Goal: Task Accomplishment & Management: Manage account settings

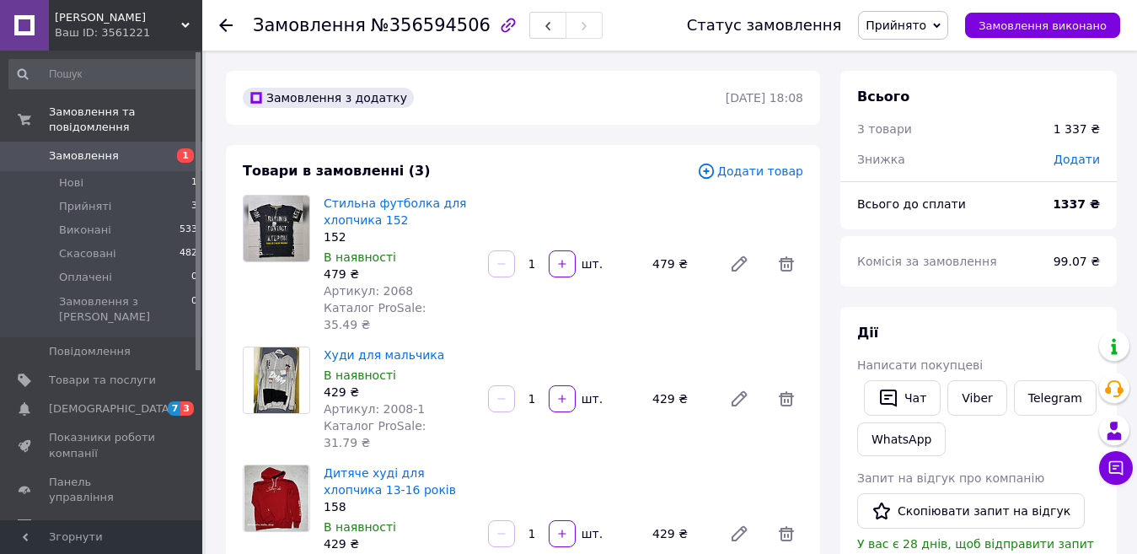
scroll to position [233, 0]
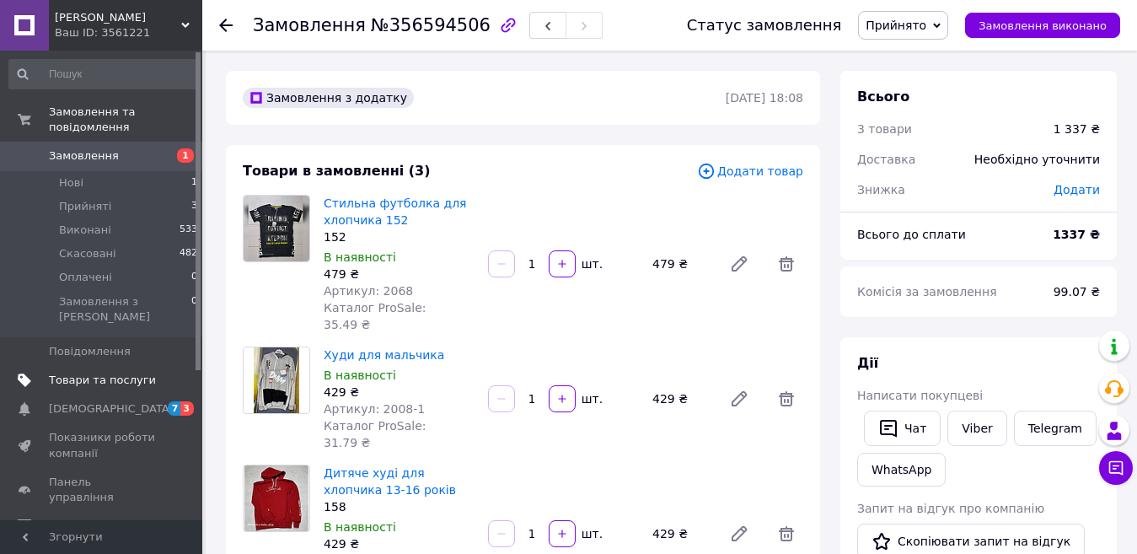
click at [114, 373] on span "Товари та послуги" at bounding box center [102, 380] width 107 height 15
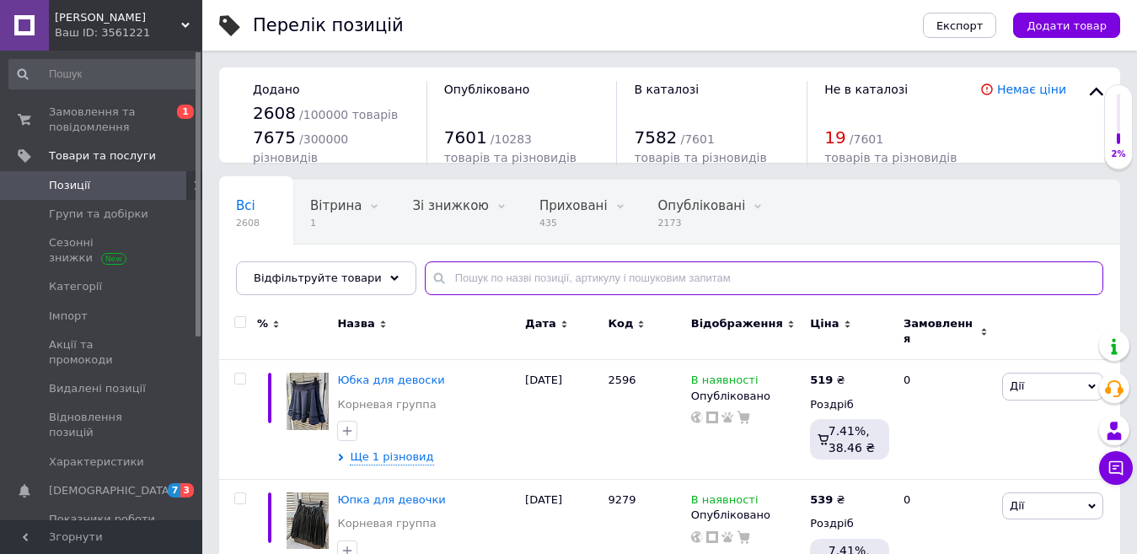
click at [462, 279] on input "text" at bounding box center [764, 278] width 679 height 34
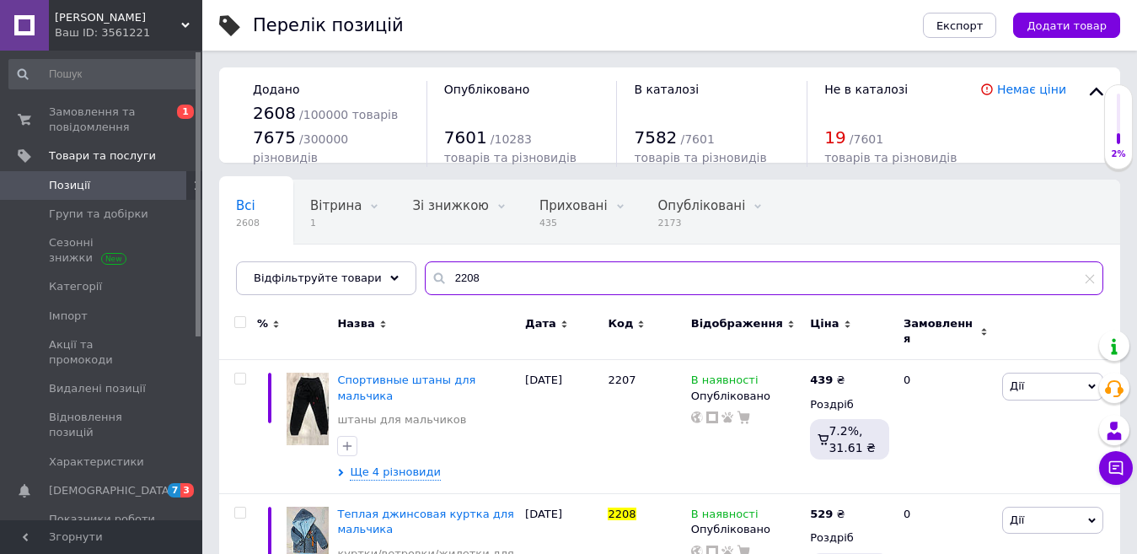
scroll to position [65, 0]
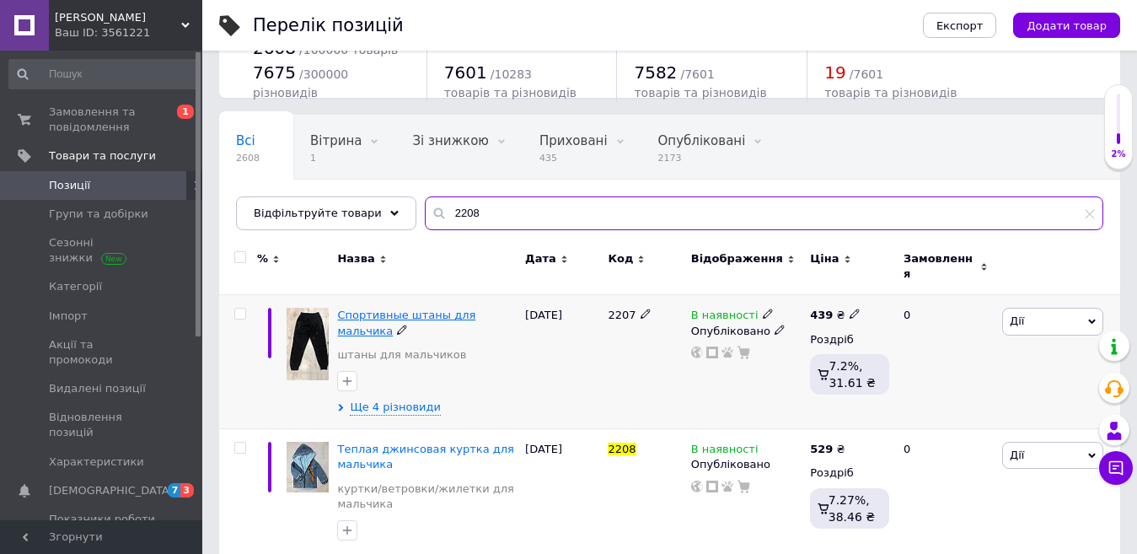
type input "2208"
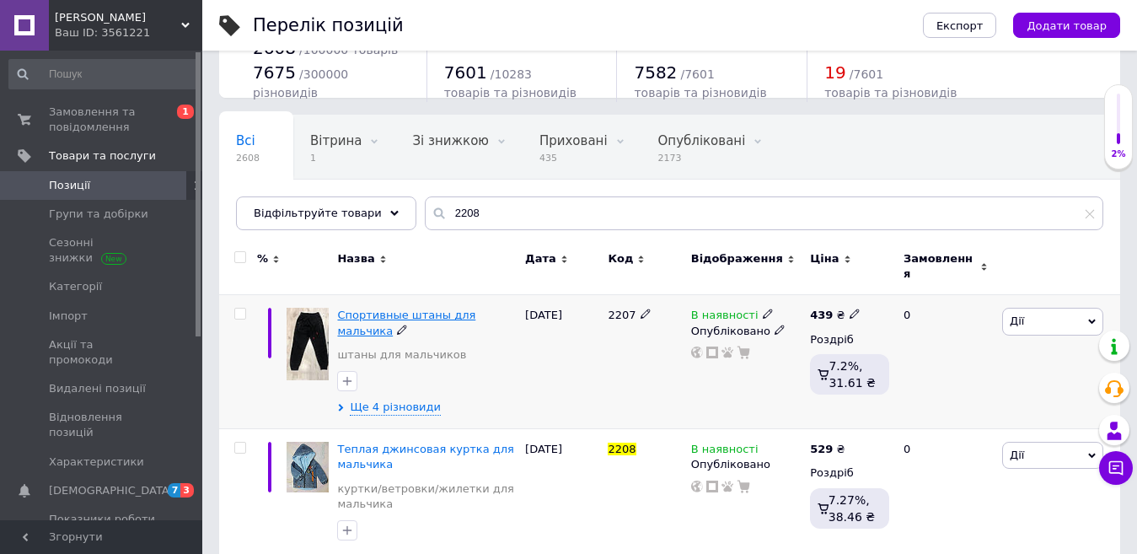
click at [411, 308] on span "Спортивные штаны для мальчика" at bounding box center [406, 322] width 138 height 28
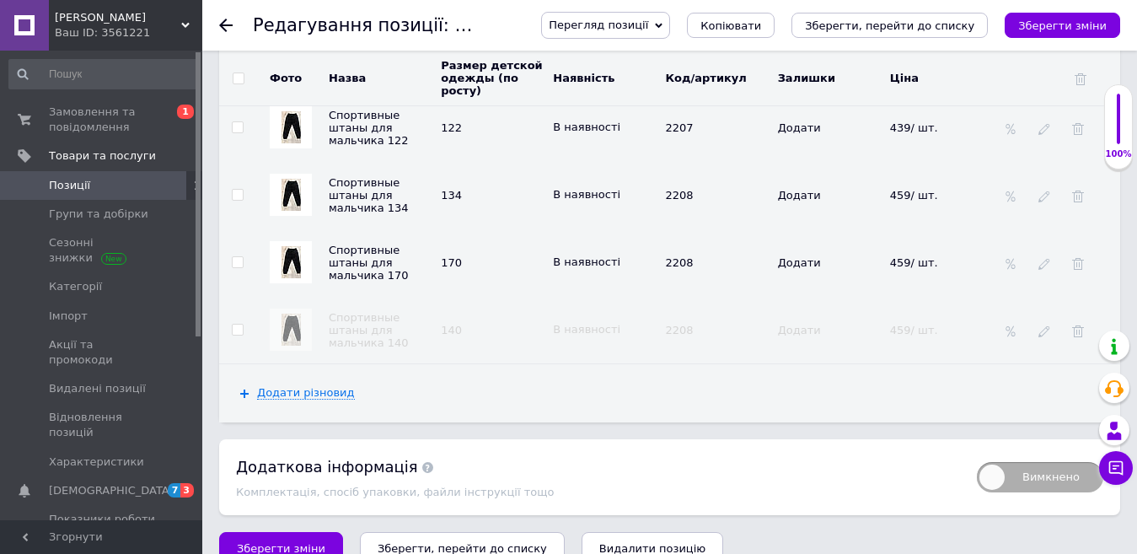
scroll to position [2224, 0]
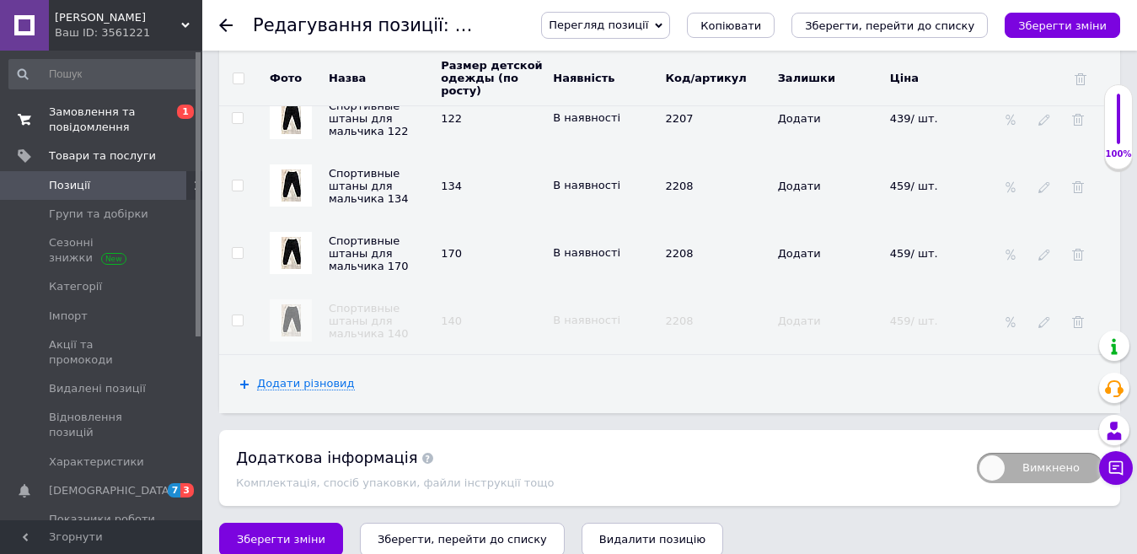
click at [108, 113] on span "Замовлення та повідомлення" at bounding box center [102, 120] width 107 height 30
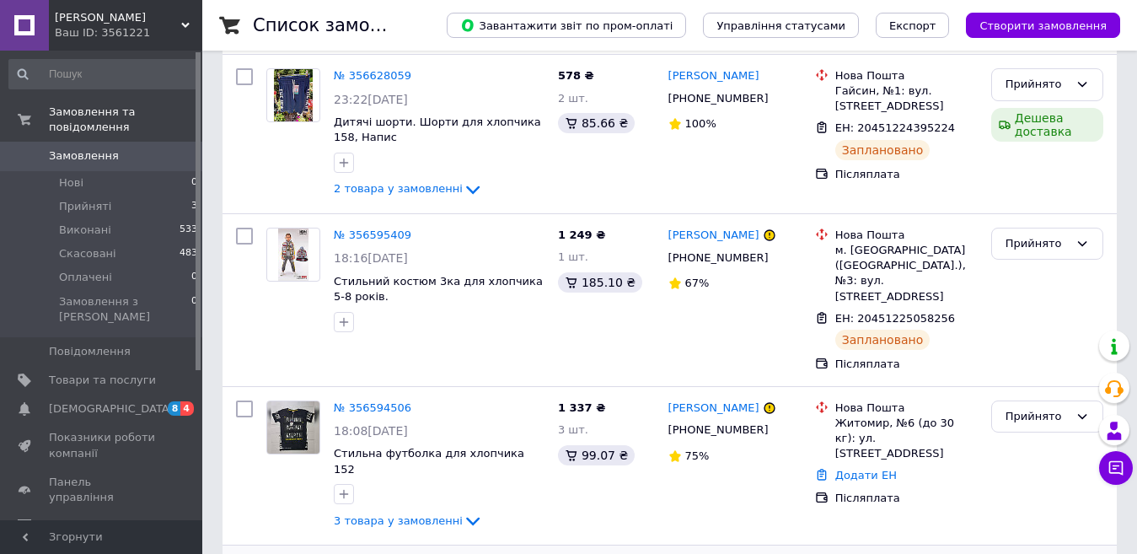
scroll to position [337, 0]
